Goal: Task Accomplishment & Management: Use online tool/utility

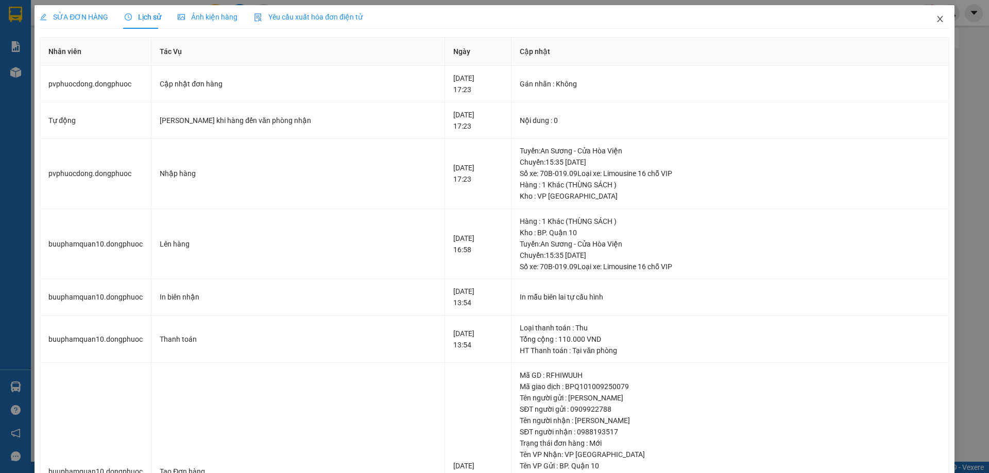
click at [936, 21] on icon "close" at bounding box center [940, 19] width 8 height 8
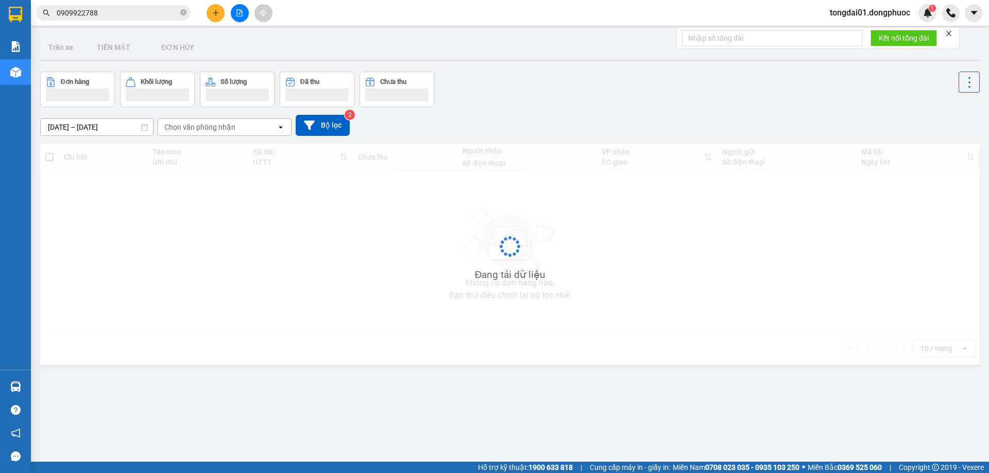
click at [156, 13] on input "0909922788" at bounding box center [118, 12] width 122 height 11
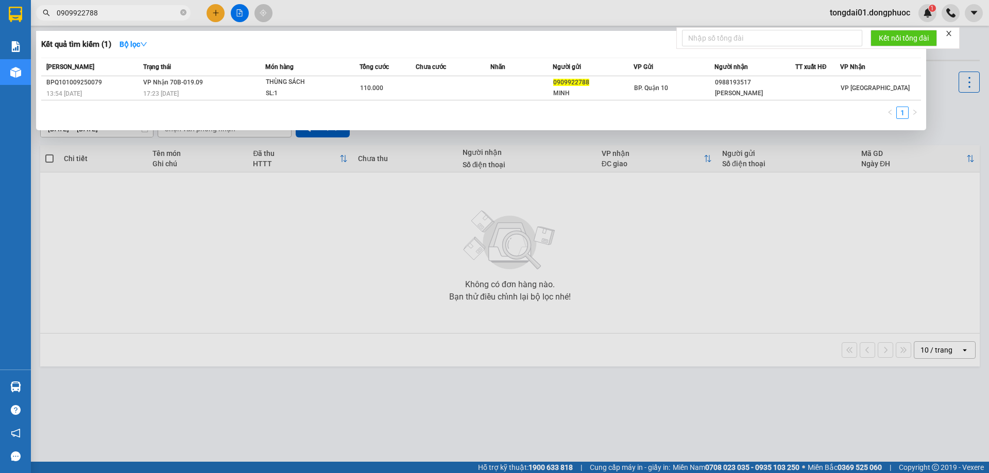
click at [156, 13] on input "0909922788" at bounding box center [118, 12] width 122 height 11
paste input "70603"
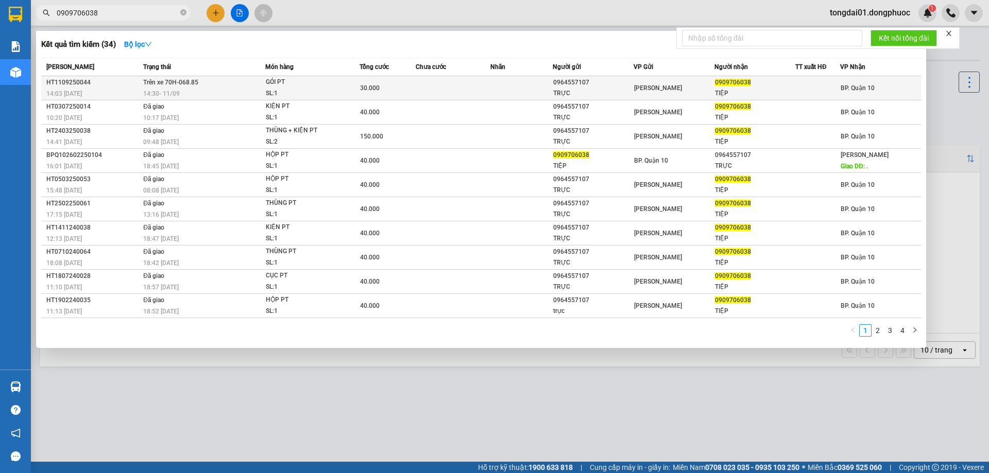
type input "0909706038"
click at [194, 85] on span "Trên xe 70H-068.85" at bounding box center [170, 82] width 55 height 7
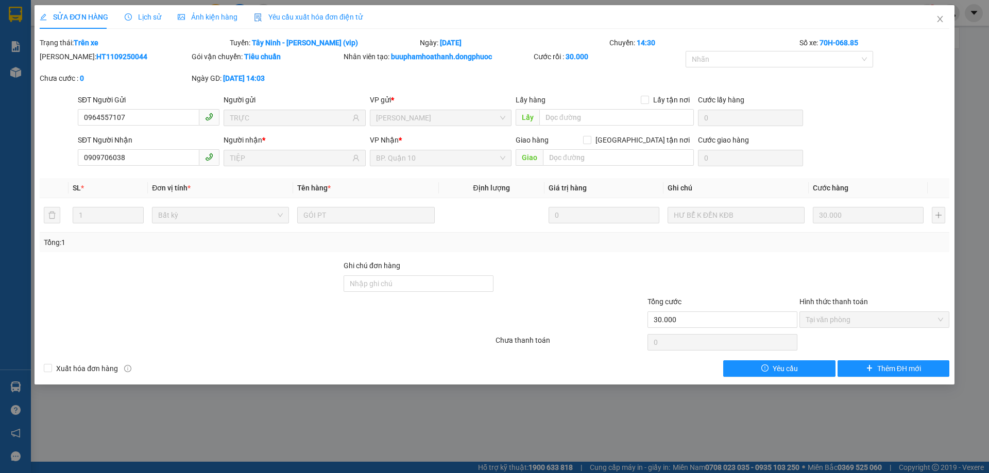
click at [146, 19] on span "Lịch sử" at bounding box center [143, 17] width 37 height 8
